Goal: Find specific page/section: Find specific page/section

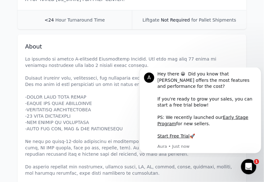
click at [121, 78] on p at bounding box center [132, 138] width 214 height 165
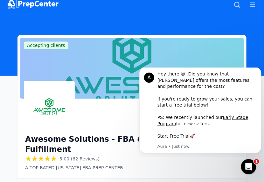
scroll to position [5, 0]
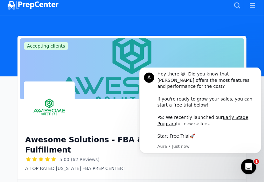
click at [198, 167] on div "Awesome Solutions - FBA & DTC Fulfillment 5.00 (62 Reviews) A TOP RATED [US_STA…" at bounding box center [132, 139] width 214 height 65
click at [207, 163] on div "Awesome Solutions - FBA & DTC Fulfillment 5.00 (62 Reviews) A TOP RATED [US_STA…" at bounding box center [132, 139] width 214 height 65
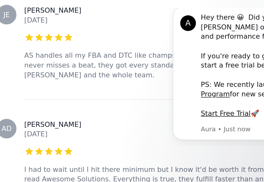
scroll to position [773, 0]
